Goal: Task Accomplishment & Management: Manage account settings

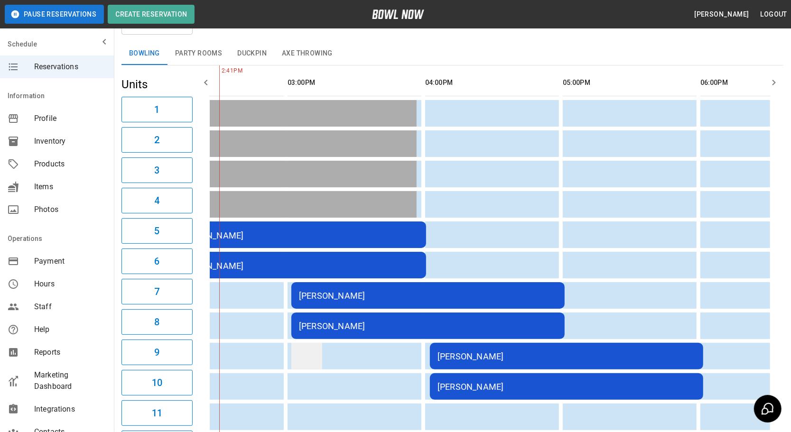
scroll to position [14, 0]
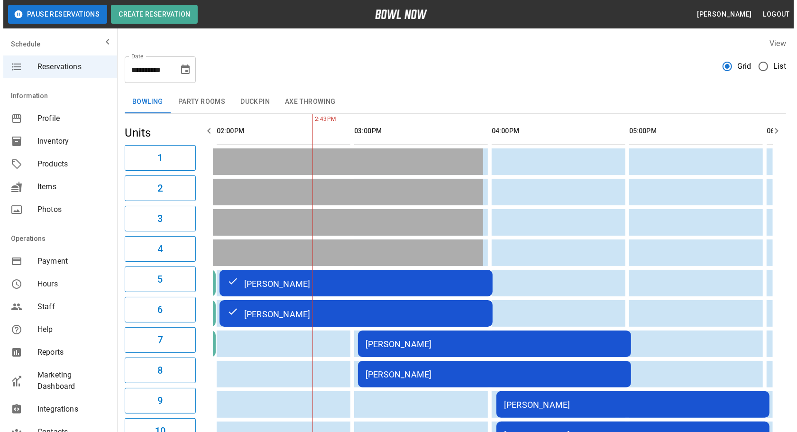
scroll to position [46, 0]
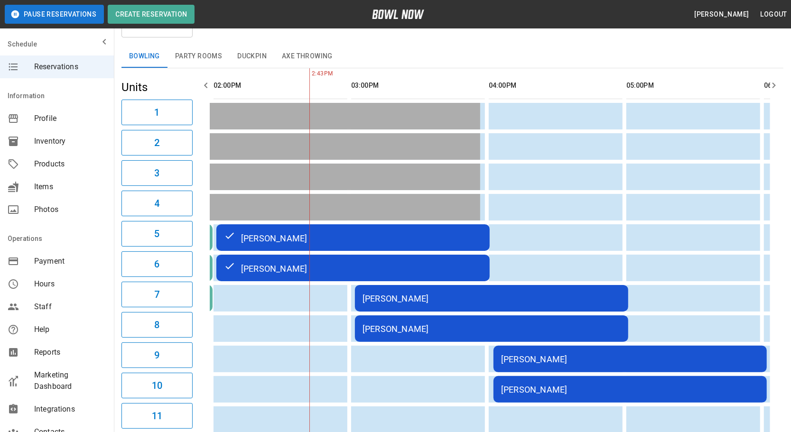
click at [502, 298] on div "[PERSON_NAME]" at bounding box center [491, 299] width 258 height 10
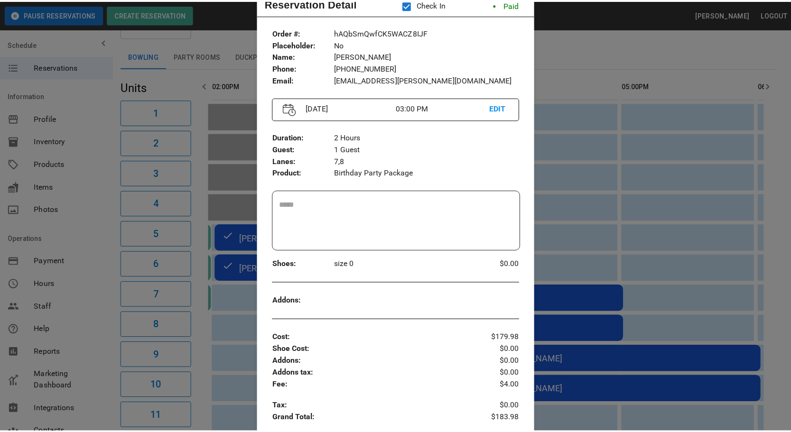
scroll to position [0, 0]
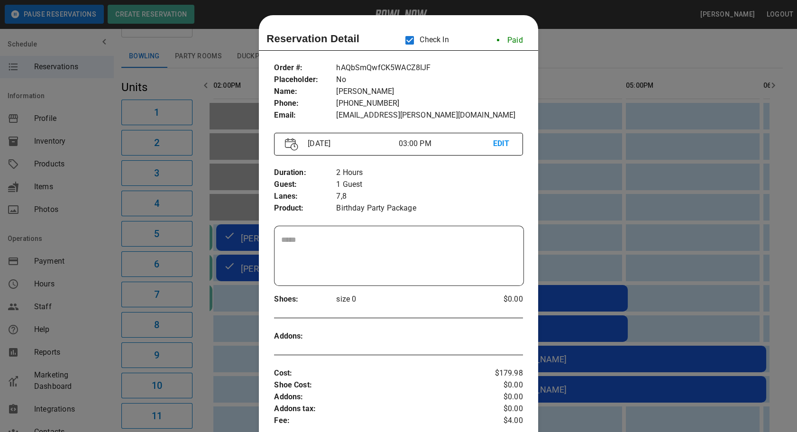
click at [583, 52] on div at bounding box center [398, 216] width 797 height 432
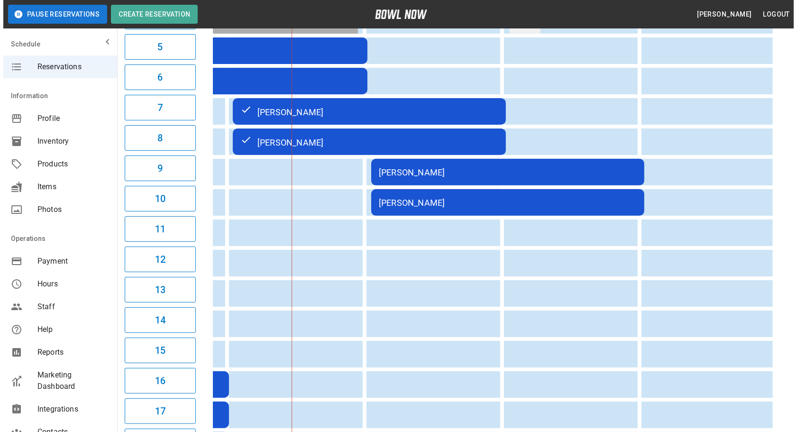
scroll to position [0, 550]
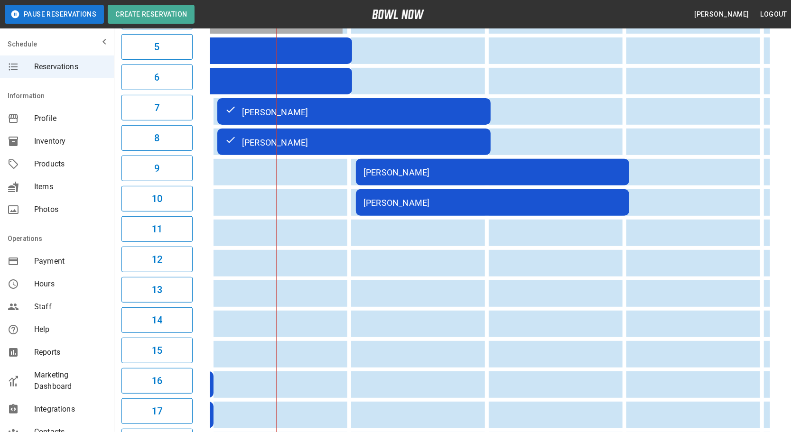
click at [491, 175] on td "[PERSON_NAME]" at bounding box center [492, 172] width 273 height 27
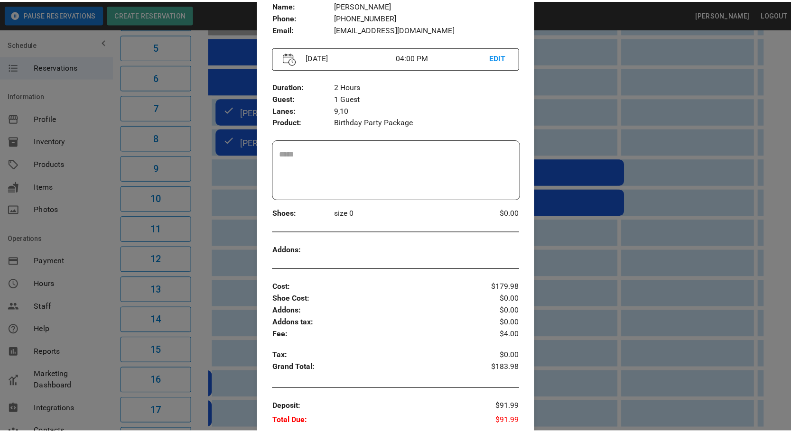
scroll to position [172, 0]
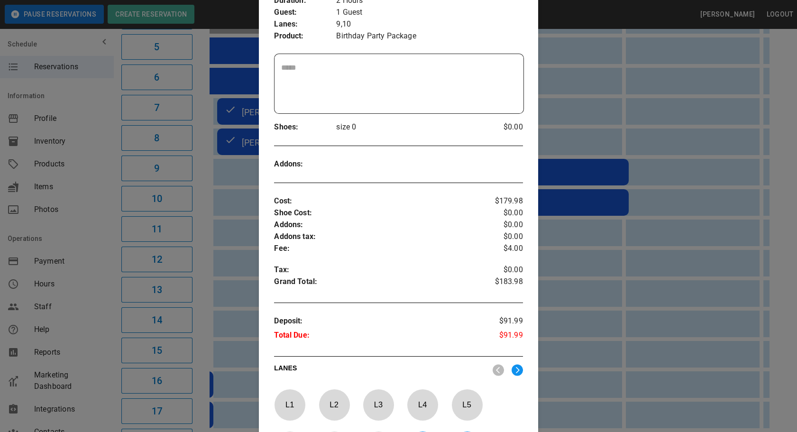
click at [392, 239] on p "Addons tax :" at bounding box center [377, 237] width 207 height 12
click at [560, 118] on div at bounding box center [398, 216] width 797 height 432
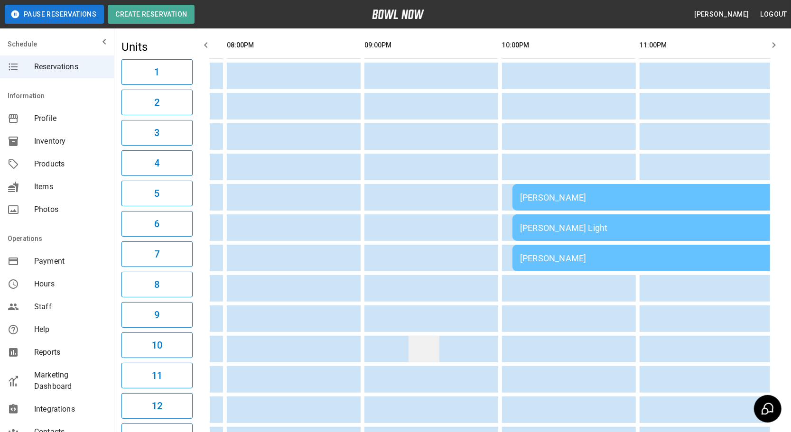
click at [408, 341] on td "sticky table" at bounding box center [423, 349] width 31 height 27
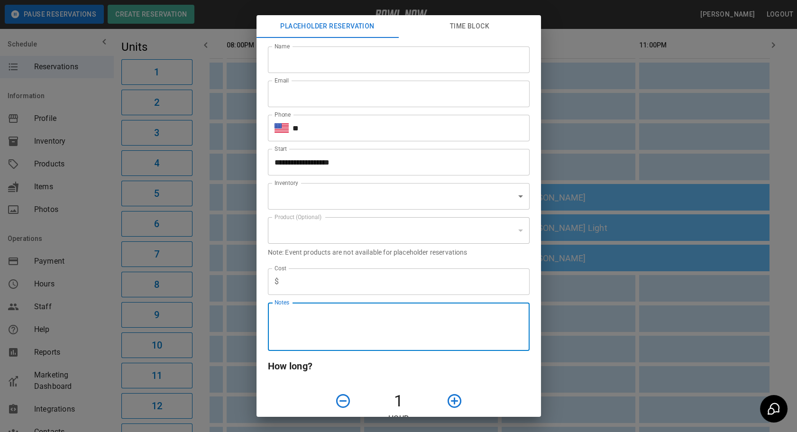
click at [449, 318] on textarea "Notes" at bounding box center [399, 327] width 248 height 33
type input "**********"
click at [580, 326] on div "**********" at bounding box center [398, 216] width 797 height 432
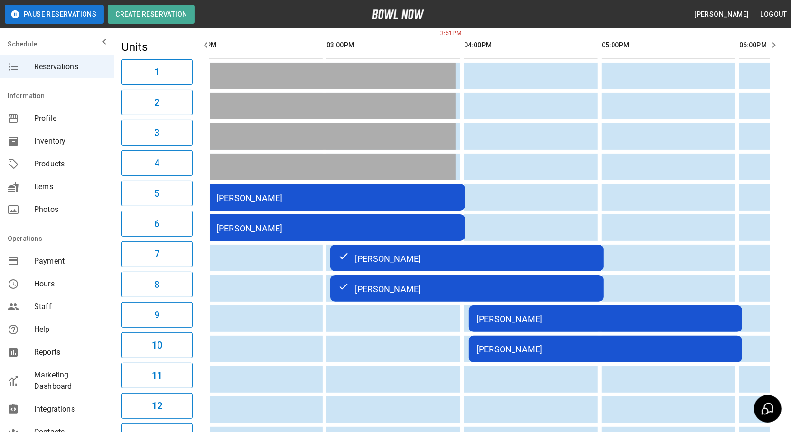
scroll to position [0, 300]
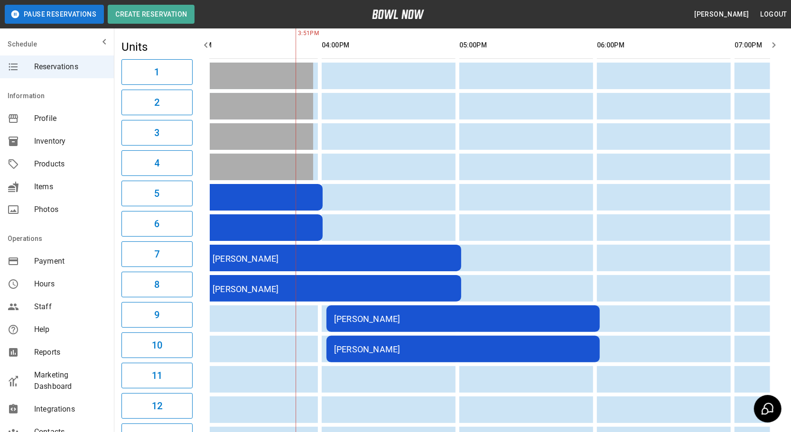
click at [398, 352] on td "[PERSON_NAME]" at bounding box center [462, 349] width 273 height 27
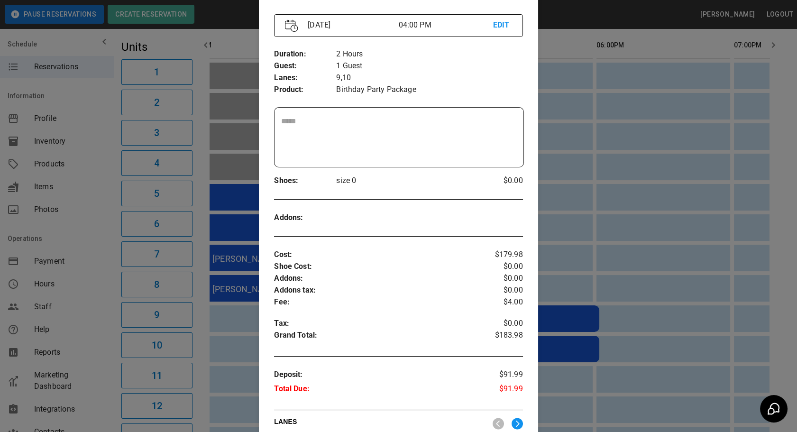
click at [267, 280] on div "Order # : Placeholder : Name : Phone : Email : qwRRp7dmFgJ7evG3kDON No Amy Evan…" at bounding box center [398, 256] width 279 height 640
click at [276, 313] on div "Cost : Shoe Cost : Addons : Addons tax : Fee : Tax : Grand Total :" at bounding box center [377, 296] width 207 height 95
click at [699, 276] on div at bounding box center [398, 216] width 797 height 432
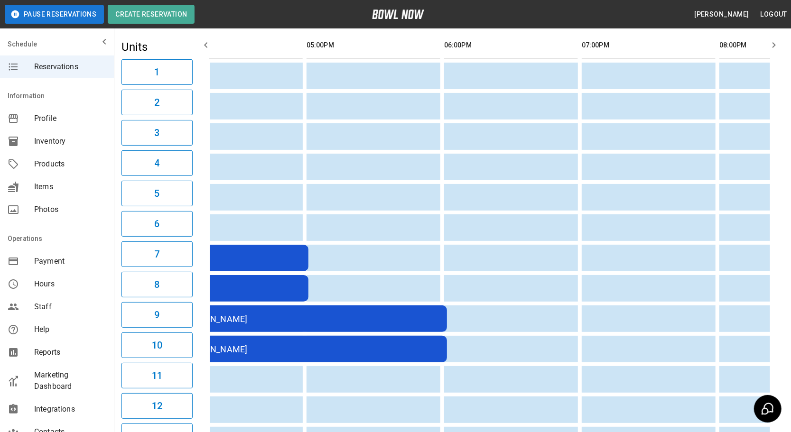
scroll to position [0, 548]
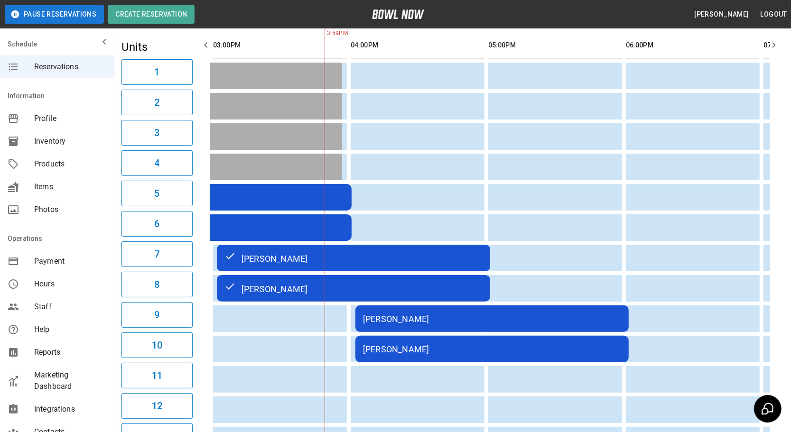
click at [451, 327] on td "[PERSON_NAME]" at bounding box center [491, 318] width 273 height 27
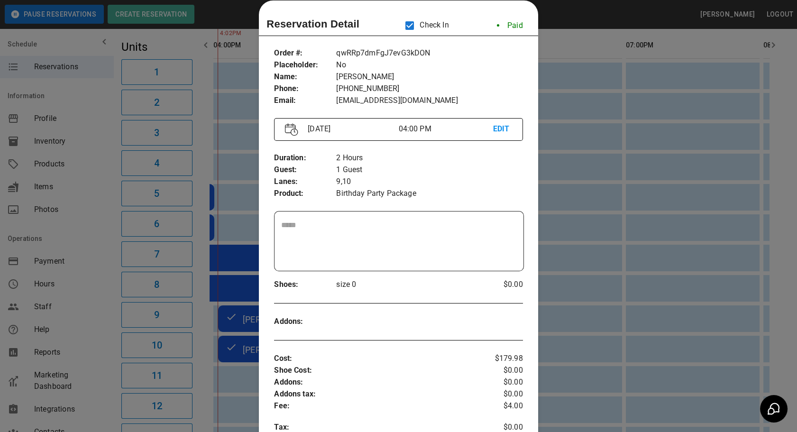
click at [631, 257] on div at bounding box center [398, 216] width 797 height 432
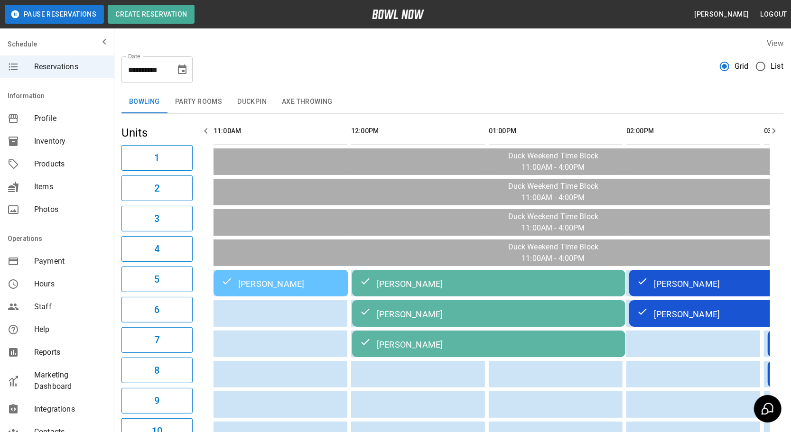
click at [201, 109] on button "Party Rooms" at bounding box center [198, 102] width 62 height 23
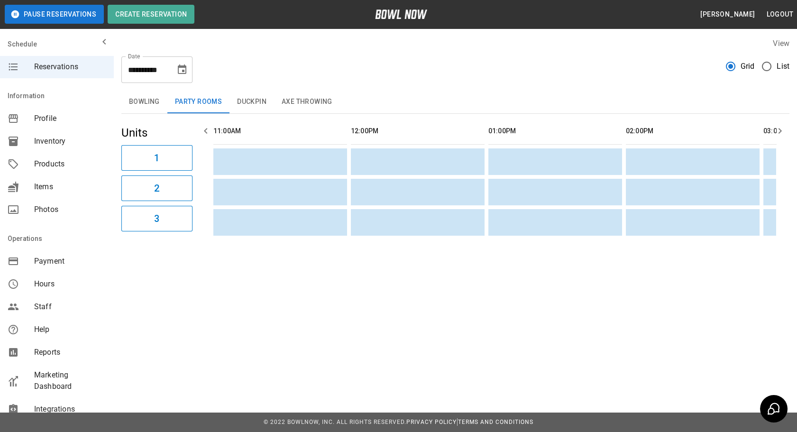
click at [247, 101] on button "Duckpin" at bounding box center [252, 102] width 45 height 23
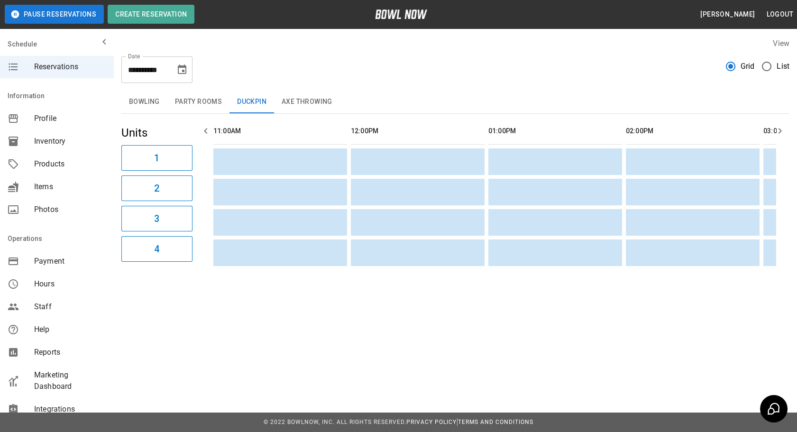
click at [308, 97] on button "Axe Throwing" at bounding box center [307, 102] width 66 height 23
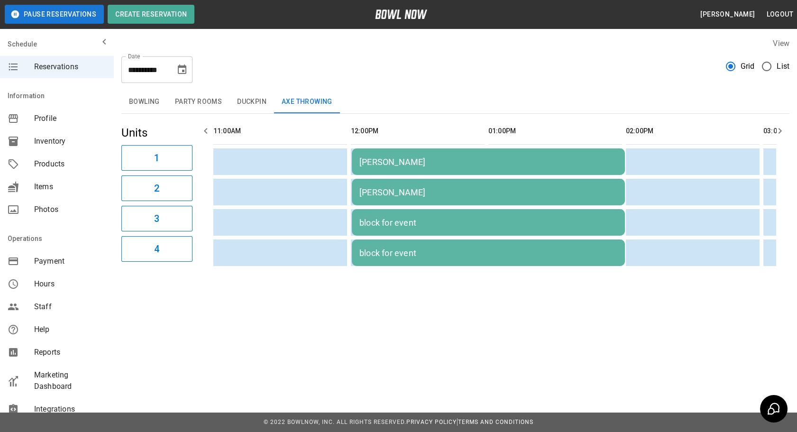
click at [399, 190] on div "[PERSON_NAME]" at bounding box center [488, 192] width 258 height 10
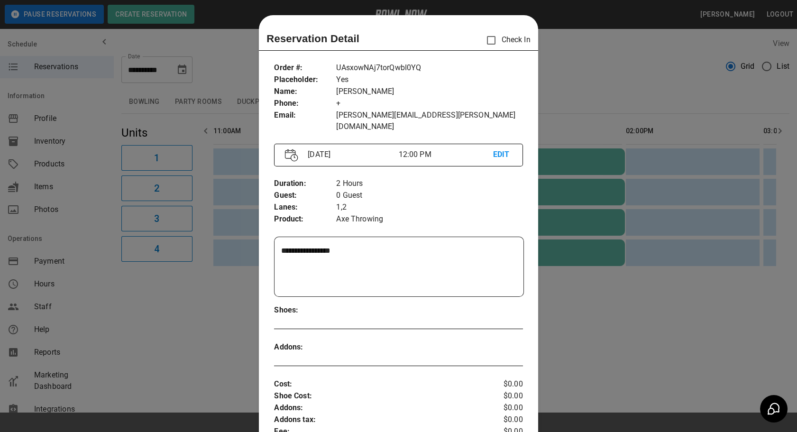
click at [581, 324] on div at bounding box center [398, 216] width 797 height 432
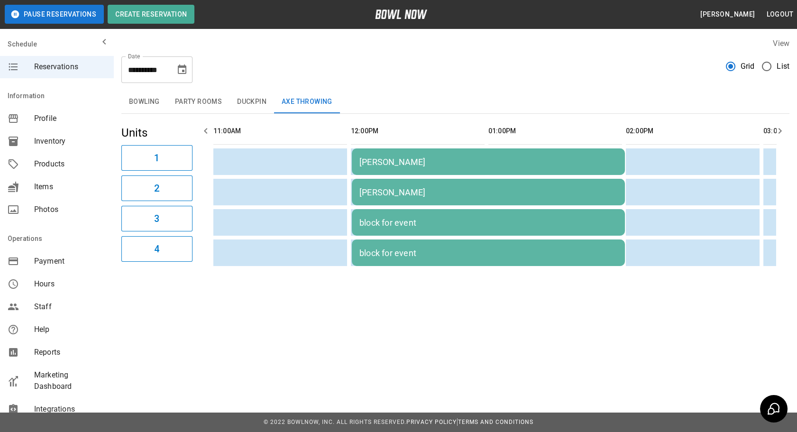
click at [144, 103] on button "Bowling" at bounding box center [144, 102] width 46 height 23
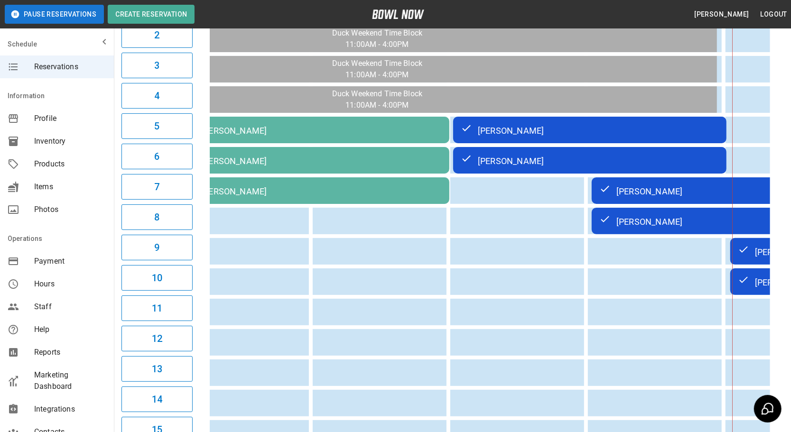
scroll to position [0, 358]
